Goal: Navigation & Orientation: Understand site structure

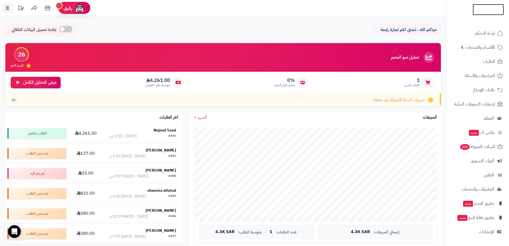
click at [487, 11] on img at bounding box center [488, 16] width 31 height 11
click at [490, 14] on img at bounding box center [488, 19] width 31 height 11
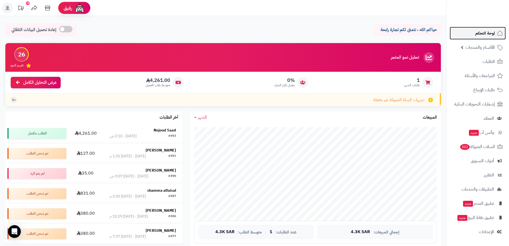
click at [493, 35] on span "لوحة التحكم" at bounding box center [485, 32] width 20 height 7
click at [374, 100] on span "تنبيهات السلة المتروكة غير مفعلة" at bounding box center [398, 100] width 51 height 6
click at [12, 101] on span "+1" at bounding box center [14, 100] width 4 height 5
click at [18, 83] on icon at bounding box center [17, 82] width 4 height 4
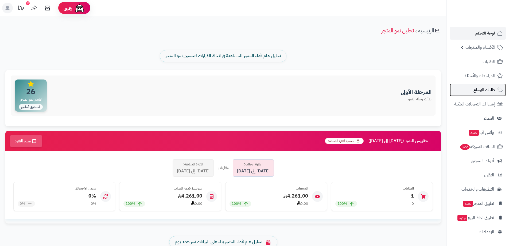
click at [489, 91] on span "طلبات الإرجاع" at bounding box center [484, 89] width 21 height 7
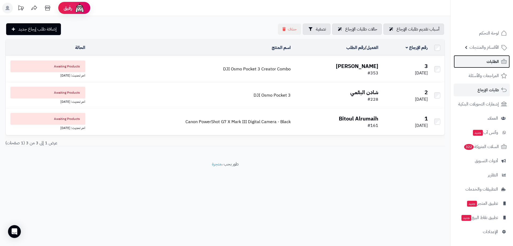
click at [491, 60] on span "الطلبات" at bounding box center [493, 61] width 12 height 7
